Goal: Task Accomplishment & Management: Manage account settings

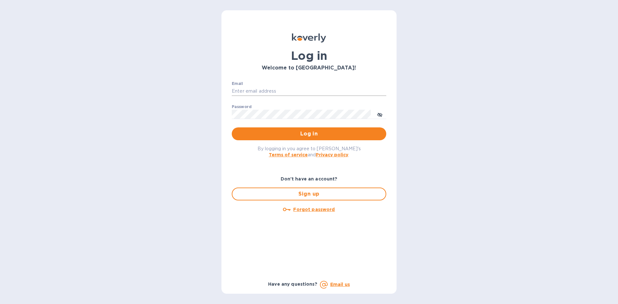
click at [319, 88] on input "Email" at bounding box center [309, 92] width 154 height 10
type input "[EMAIL_ADDRESS][DOMAIN_NAME]"
click at [314, 133] on span "Log in" at bounding box center [309, 134] width 144 height 8
